Goal: Transaction & Acquisition: Download file/media

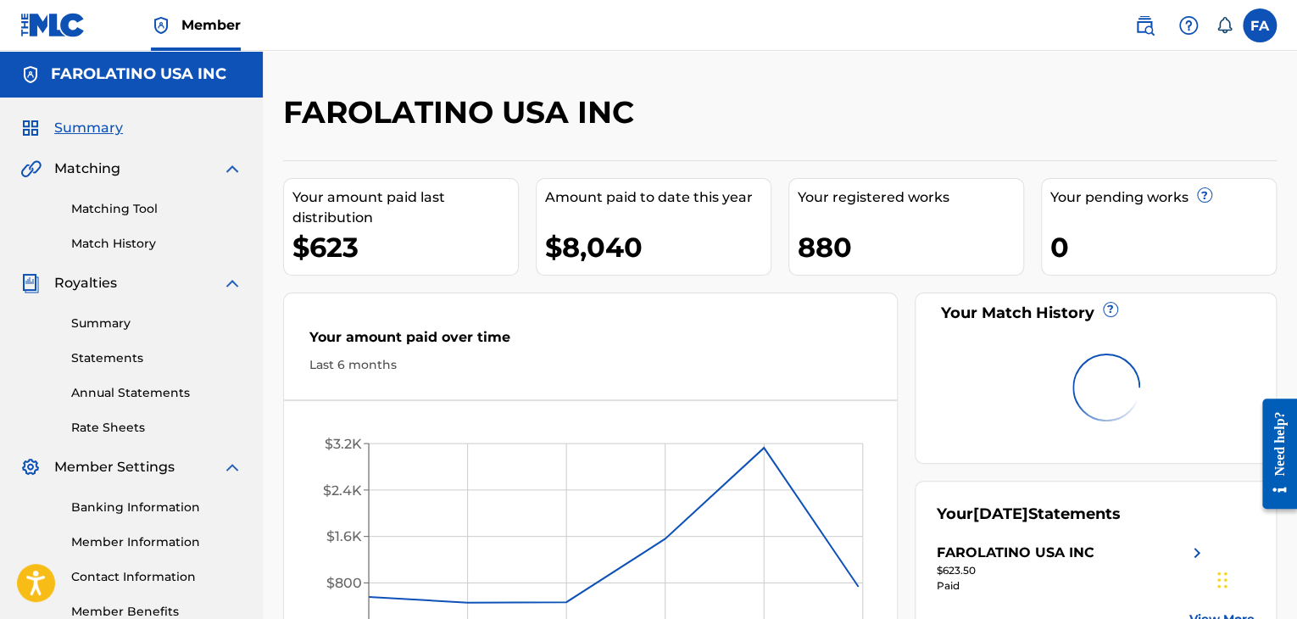
click at [114, 331] on link "Summary" at bounding box center [156, 323] width 171 height 18
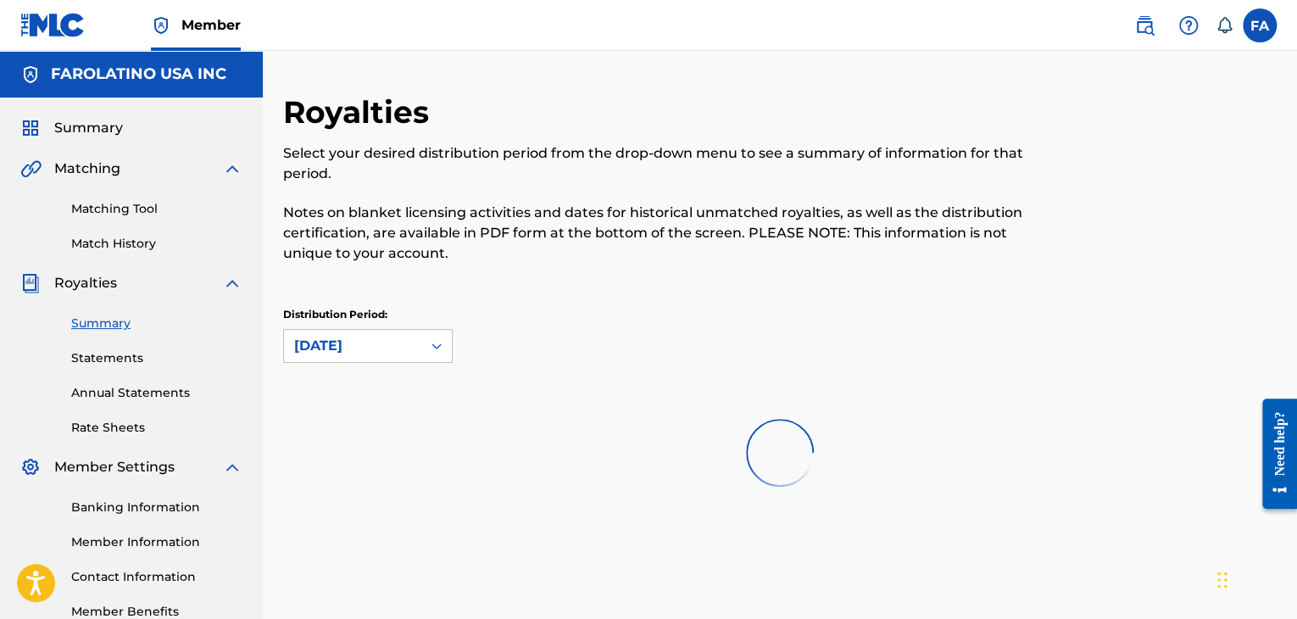
click at [112, 360] on link "Statements" at bounding box center [156, 358] width 171 height 18
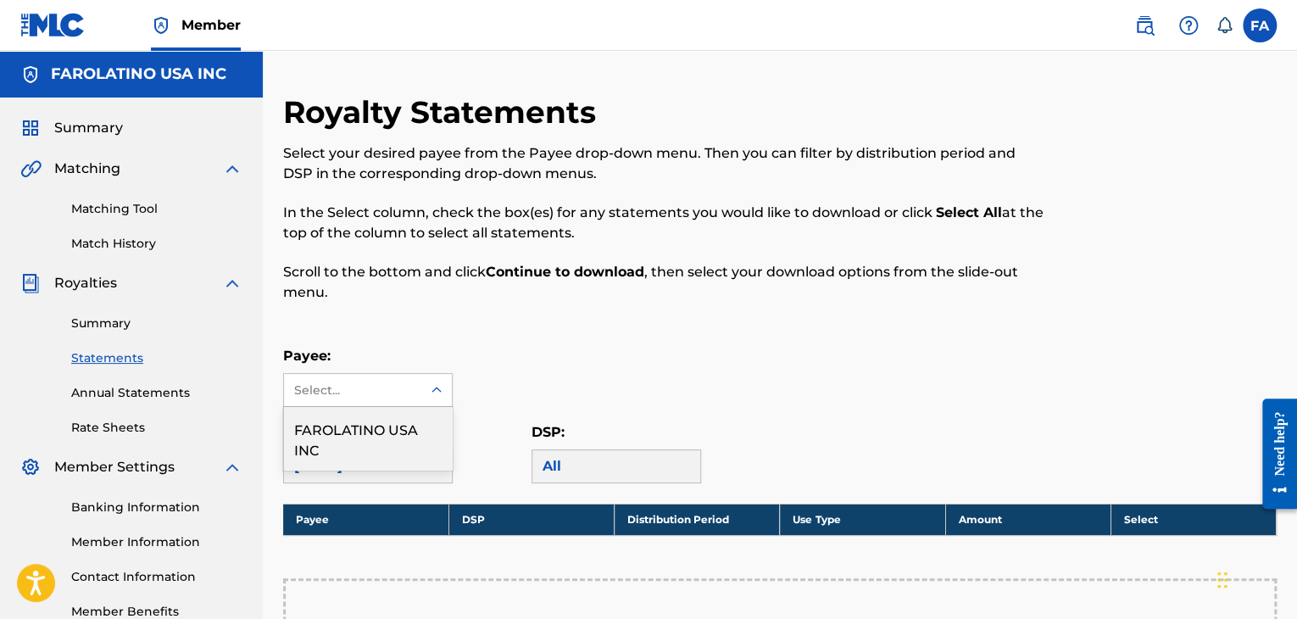
click at [383, 399] on div "Select..." at bounding box center [352, 390] width 137 height 32
click at [373, 430] on div "FAROLATINO USA INC" at bounding box center [368, 438] width 168 height 63
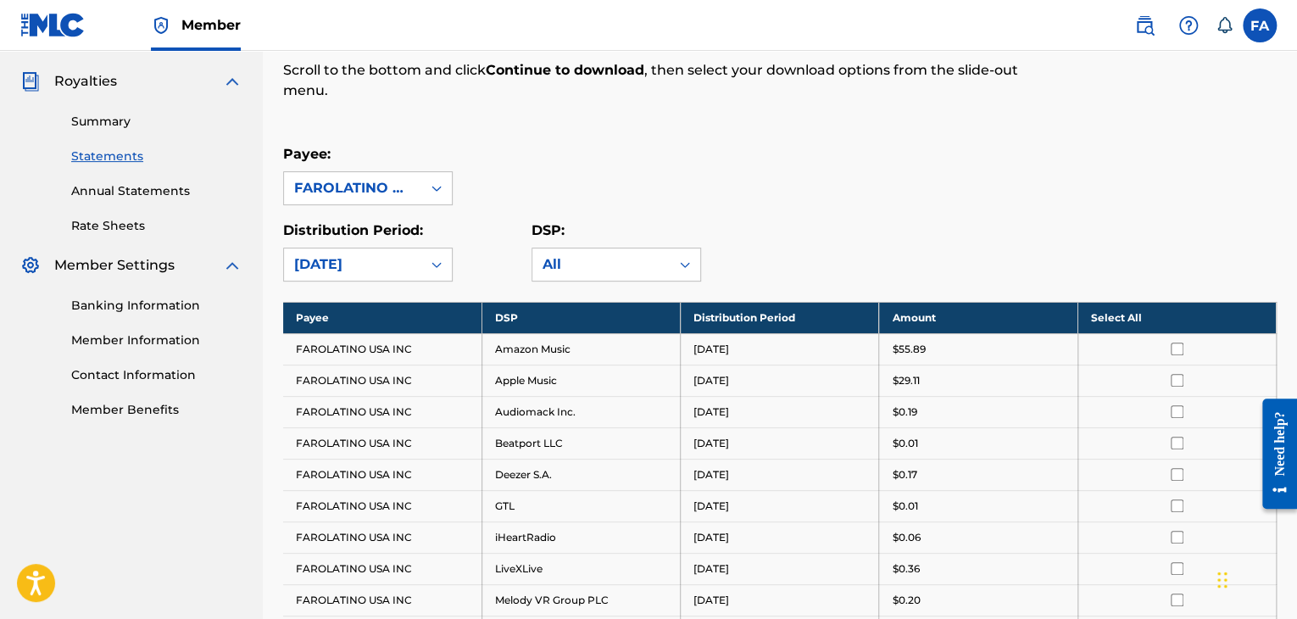
scroll to position [255, 0]
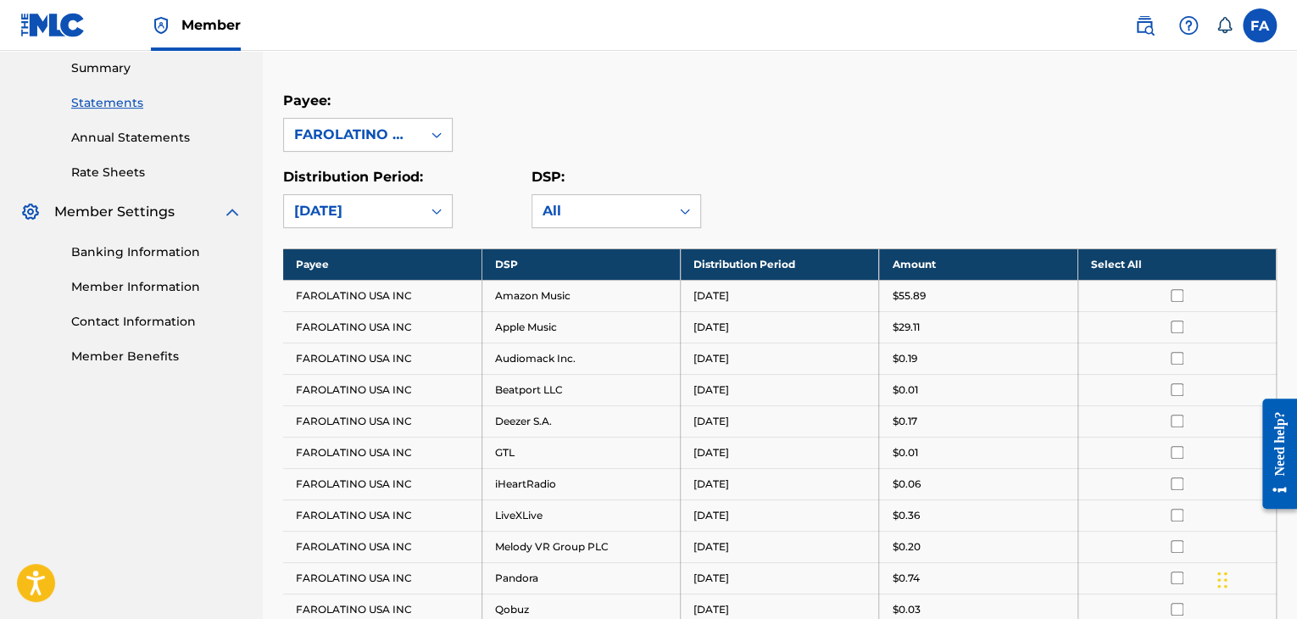
click at [1128, 265] on th "Select All" at bounding box center [1176, 263] width 198 height 31
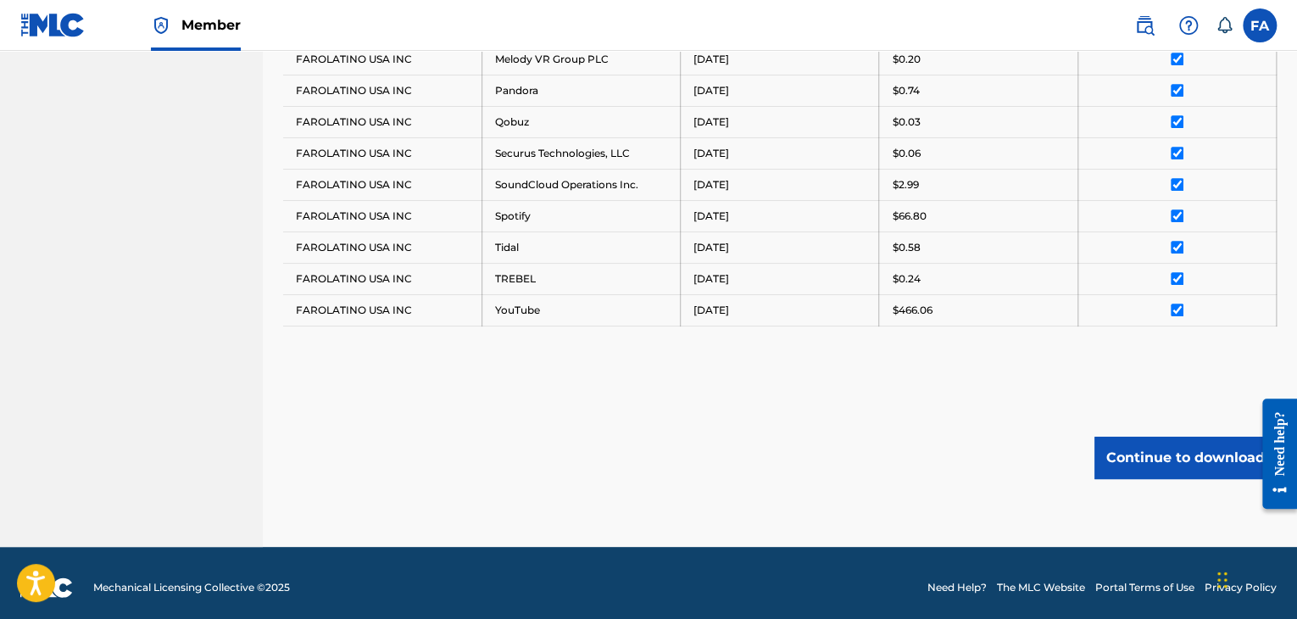
scroll to position [748, 0]
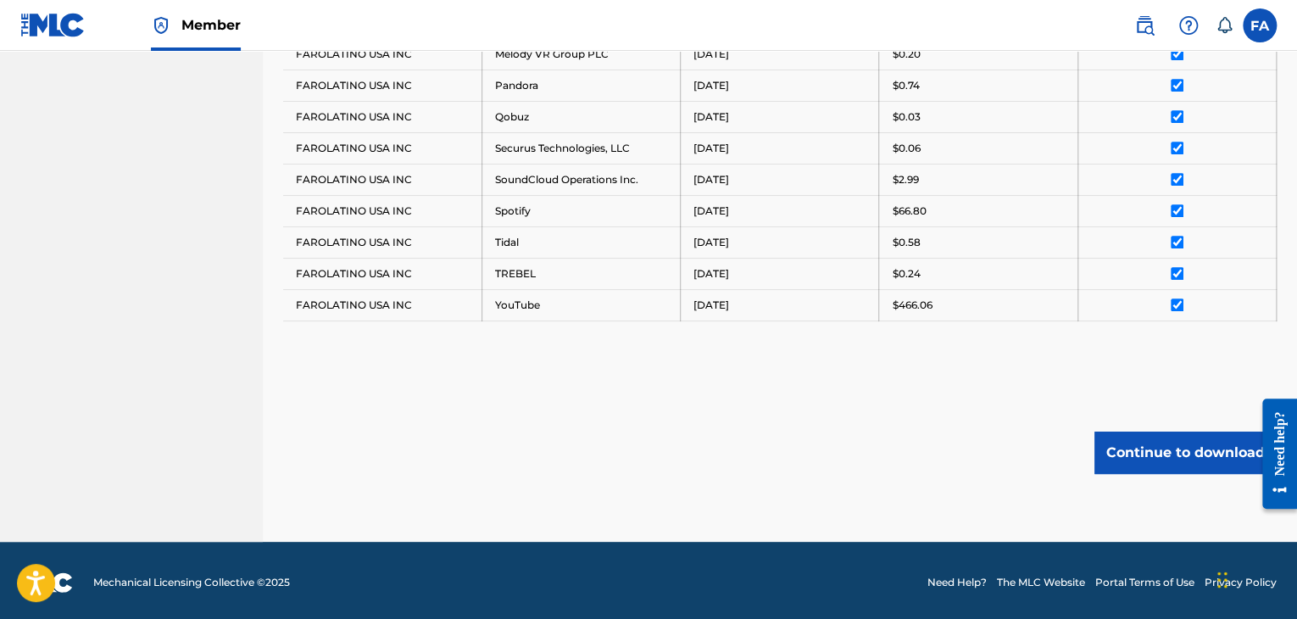
click at [1133, 449] on button "Continue to download" at bounding box center [1185, 452] width 182 height 42
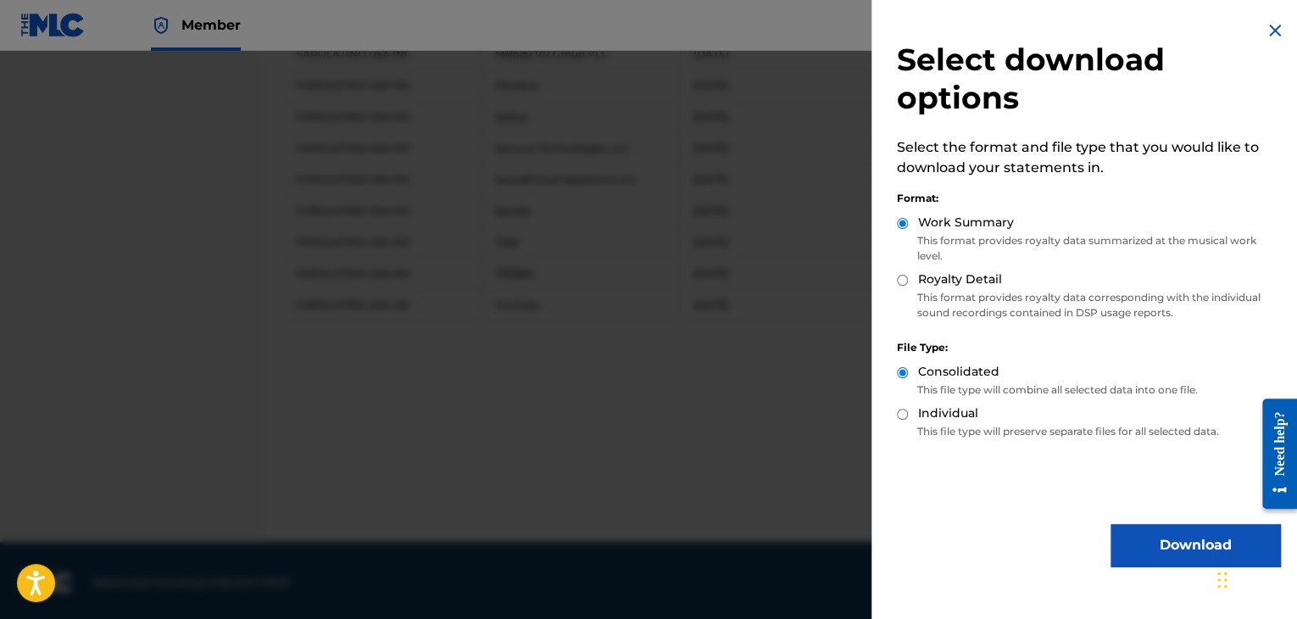
click at [940, 285] on label "Royalty Detail" at bounding box center [960, 279] width 84 height 18
click at [908, 285] on input "Royalty Detail" at bounding box center [902, 280] width 11 height 11
radio input "true"
click at [1141, 537] on button "Download" at bounding box center [1195, 545] width 170 height 42
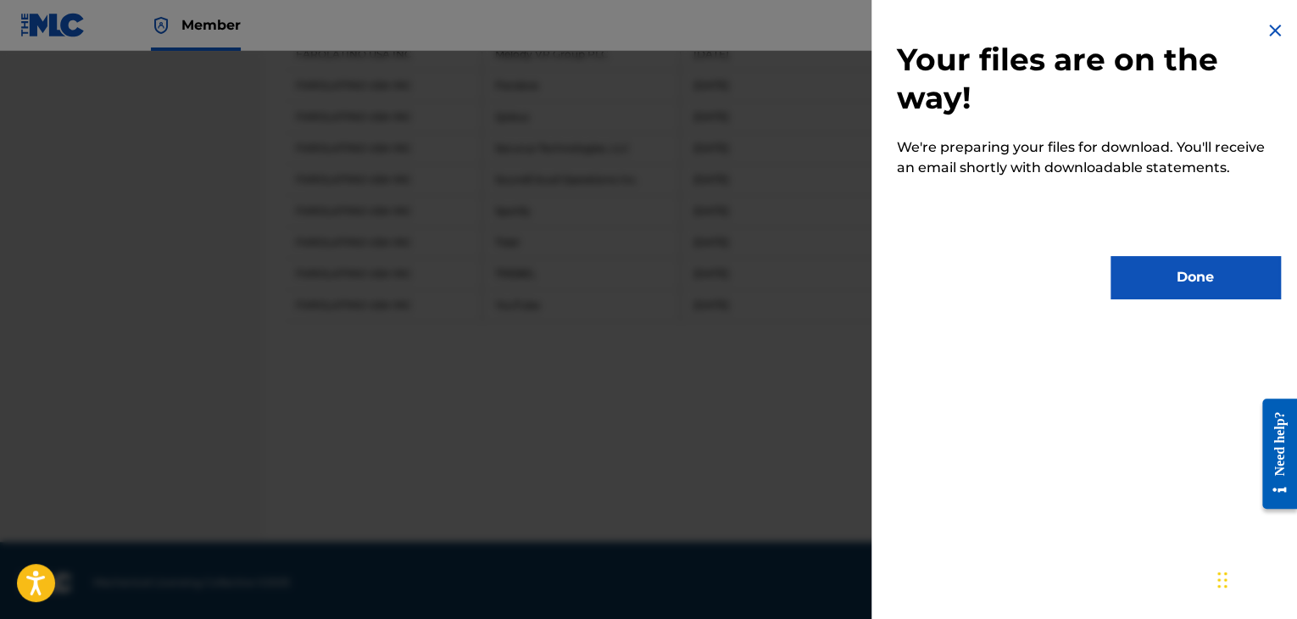
click at [1133, 275] on button "Done" at bounding box center [1195, 277] width 170 height 42
